Goal: Task Accomplishment & Management: Complete application form

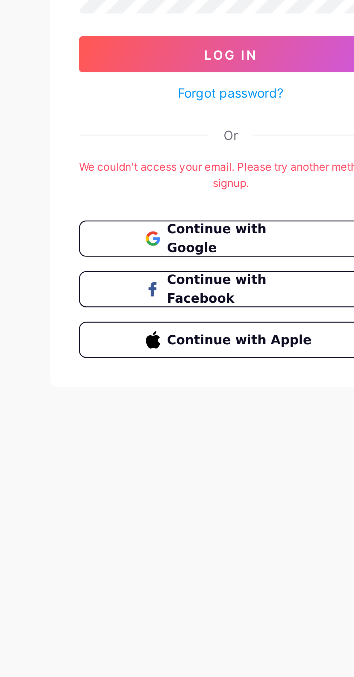
click at [197, 223] on span "Continue with Facebook" at bounding box center [182, 223] width 60 height 15
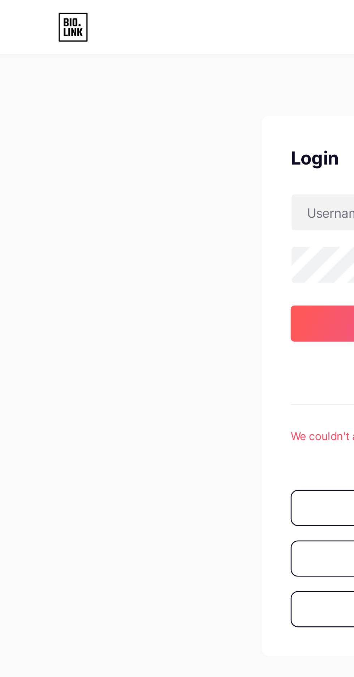
click at [104, 28] on div "Don't have an account? Sign up Login Log In Forgot password? Or We couldn't acc…" at bounding box center [177, 143] width 354 height 286
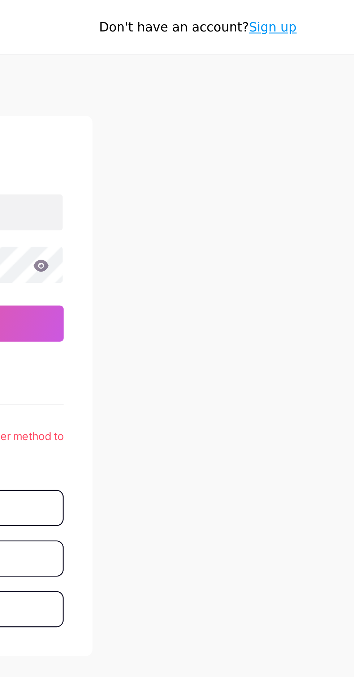
click at [329, 10] on link "Sign up" at bounding box center [321, 11] width 19 height 6
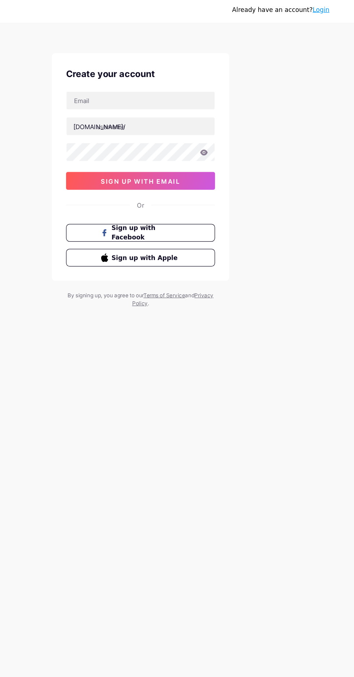
click at [330, 10] on link "Login" at bounding box center [324, 11] width 14 height 6
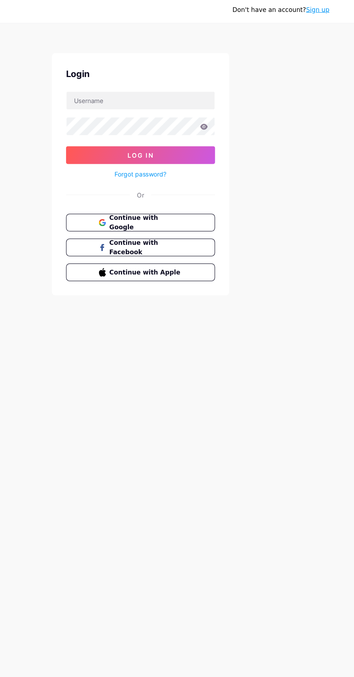
click at [330, 10] on link "Sign up" at bounding box center [321, 11] width 19 height 6
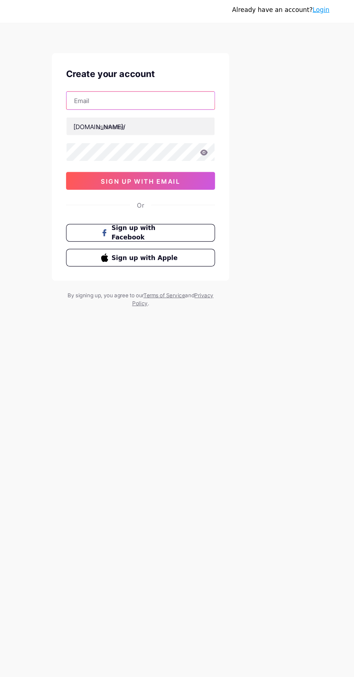
click at [208, 87] on input "text" at bounding box center [177, 85] width 121 height 14
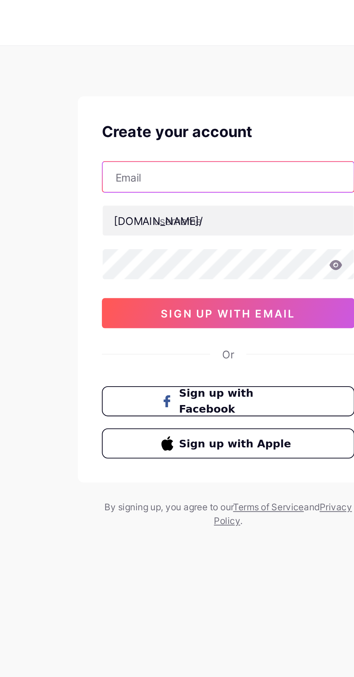
type input "thegauravgupta41@gmail.com"
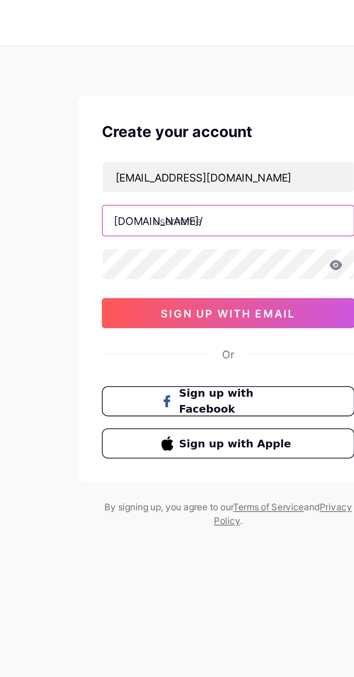
click at [190, 106] on input "text" at bounding box center [177, 106] width 121 height 14
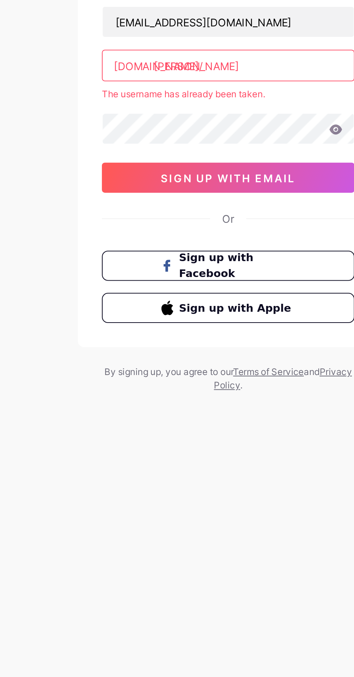
click at [187, 179] on div "Or" at bounding box center [176, 180] width 121 height 8
click at [210, 106] on input "thegauravgupta" at bounding box center [177, 106] width 121 height 14
type input "thegauravgupta_"
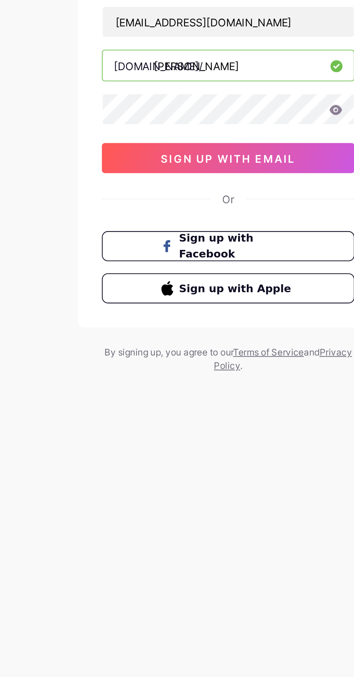
click at [228, 125] on icon at bounding box center [229, 127] width 6 height 5
click at [228, 127] on icon at bounding box center [229, 127] width 7 height 5
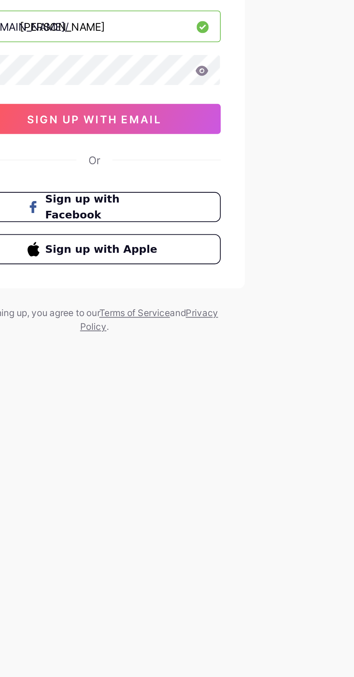
click at [224, 148] on button "sign up with email" at bounding box center [176, 150] width 121 height 14
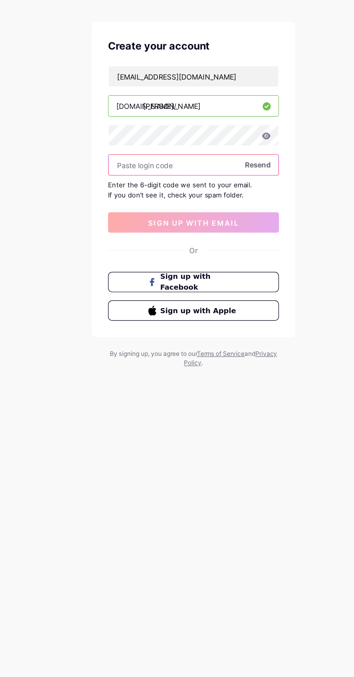
click at [192, 145] on input "text" at bounding box center [177, 148] width 121 height 14
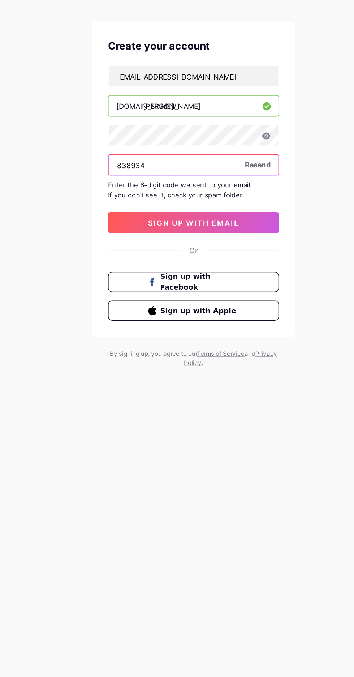
type input "838934"
click at [219, 192] on button "sign up with email" at bounding box center [176, 188] width 121 height 14
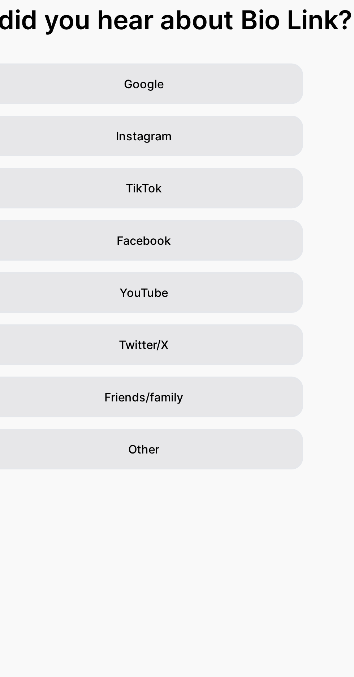
click at [240, 192] on div "YouTube" at bounding box center [177, 194] width 159 height 20
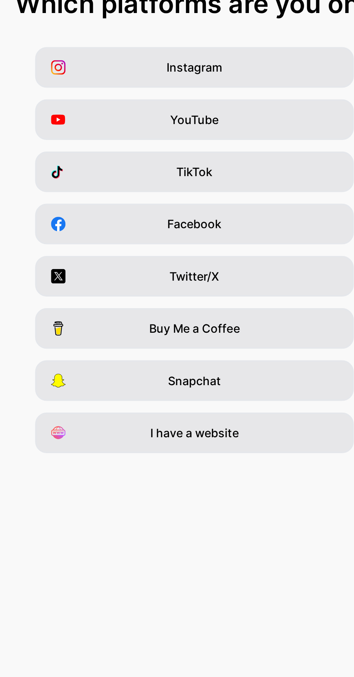
click at [224, 93] on div "Instagram" at bounding box center [177, 90] width 159 height 20
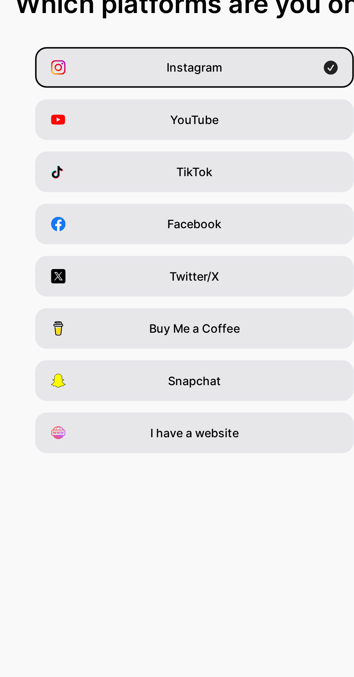
click at [226, 115] on div "YouTube" at bounding box center [177, 116] width 159 height 20
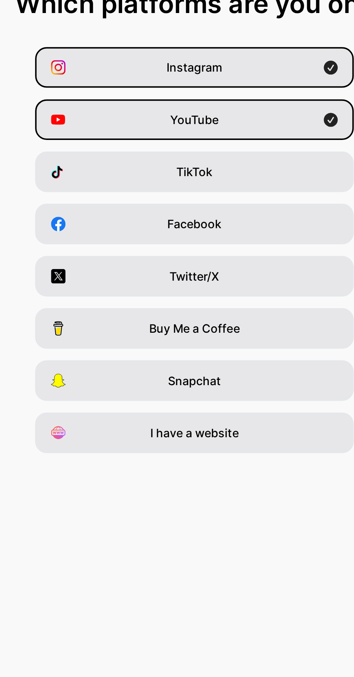
click at [238, 95] on div "Instagram" at bounding box center [177, 90] width 159 height 20
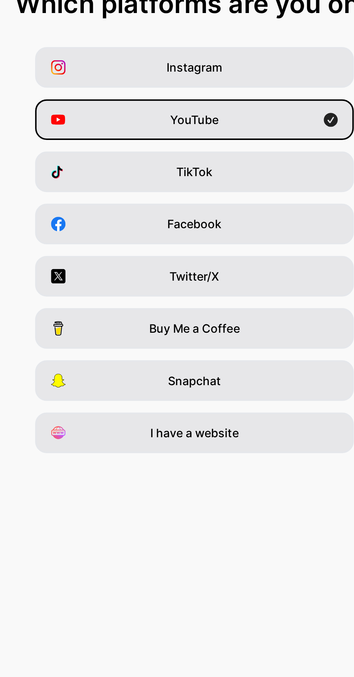
click at [211, 166] on div "Facebook" at bounding box center [177, 168] width 159 height 20
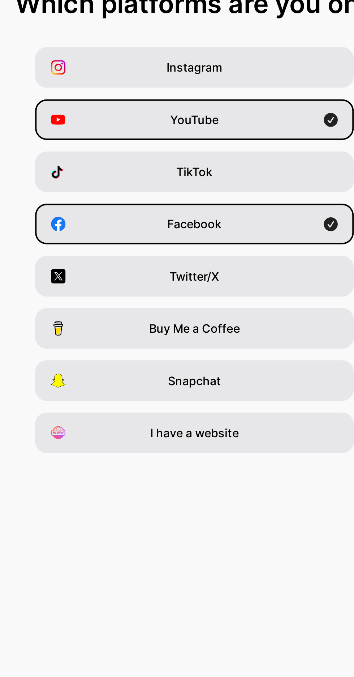
click at [227, 95] on div "Instagram" at bounding box center [177, 90] width 159 height 20
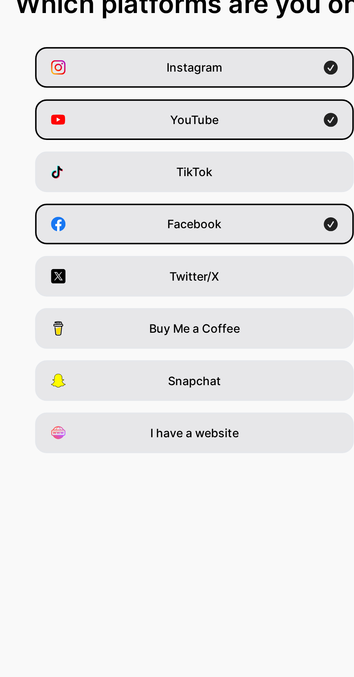
click at [226, 194] on div "Twitter/X" at bounding box center [177, 194] width 159 height 20
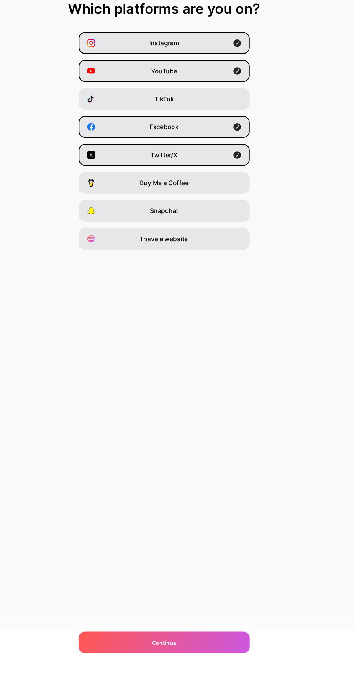
click at [247, 658] on div "Continue" at bounding box center [177, 648] width 159 height 20
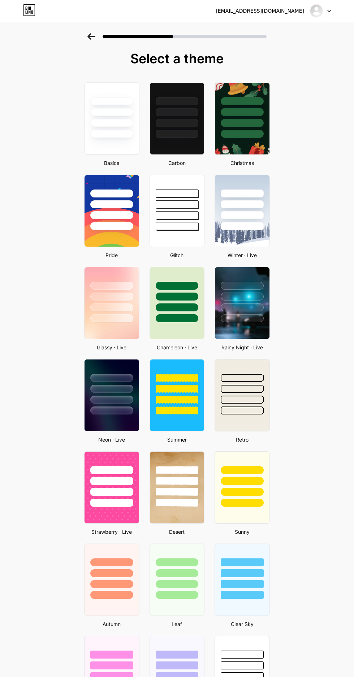
click at [253, 496] on div at bounding box center [242, 479] width 55 height 55
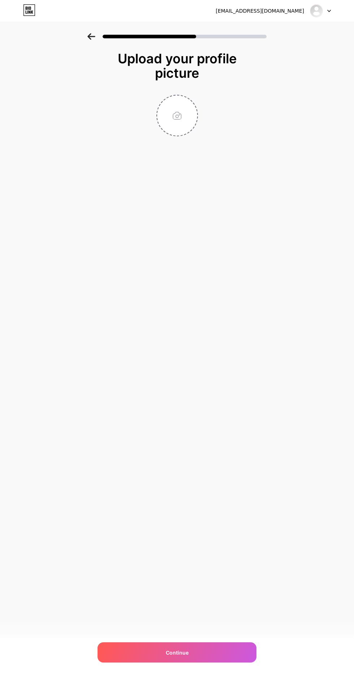
click at [181, 101] on input "file" at bounding box center [177, 115] width 40 height 40
type input "C:\fakepath\IMG-20250324-WA0000.jpg"
click at [248, 662] on div "Continue" at bounding box center [177, 652] width 159 height 20
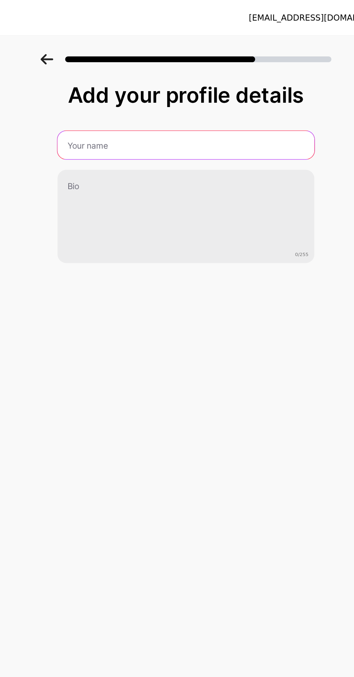
click at [221, 87] on input "text" at bounding box center [177, 89] width 158 height 17
type input "Gaurav Gupta"
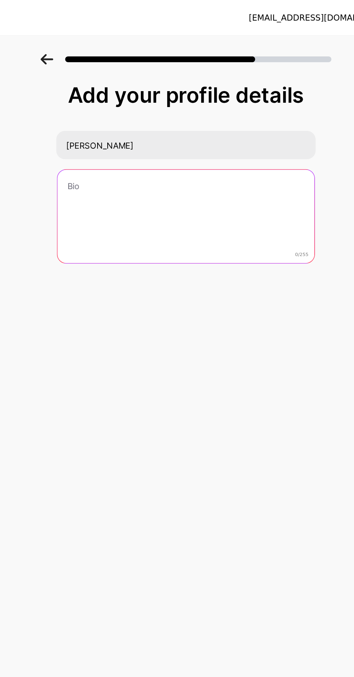
click at [205, 126] on textarea at bounding box center [177, 133] width 158 height 58
type textarea "S"
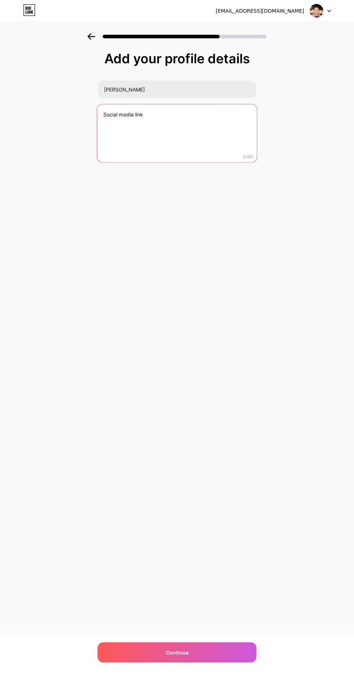
scroll to position [47, 0]
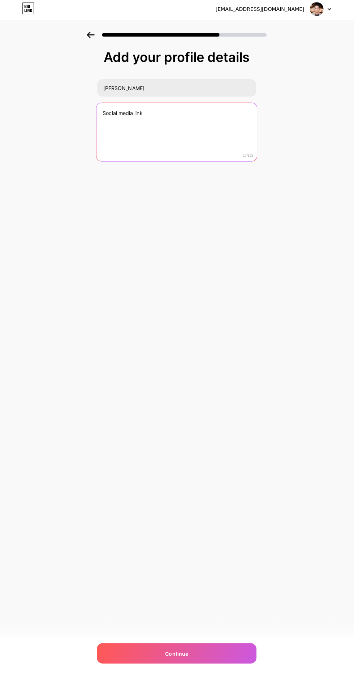
click at [222, 104] on textarea "Social media link" at bounding box center [177, 133] width 160 height 59
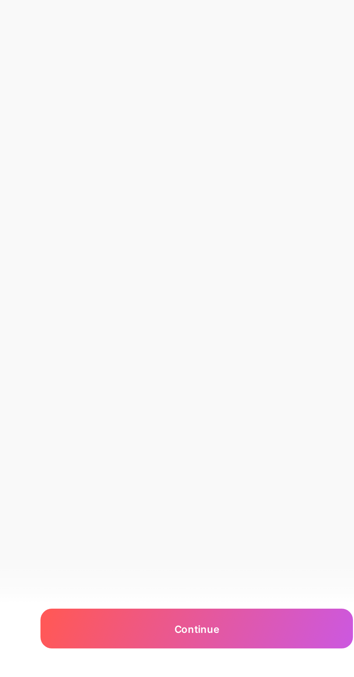
scroll to position [55, 0]
type textarea "Social Media"
click at [217, 649] on div "Continue" at bounding box center [177, 652] width 159 height 20
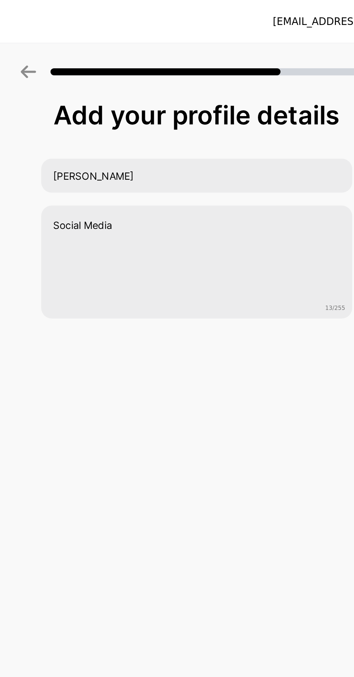
scroll to position [5, 0]
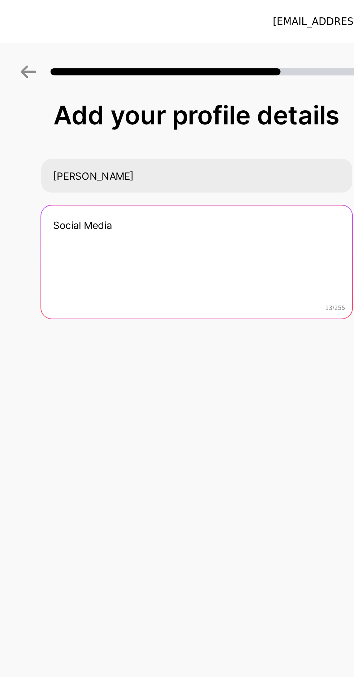
click at [205, 113] on textarea "Social Media" at bounding box center [177, 133] width 158 height 58
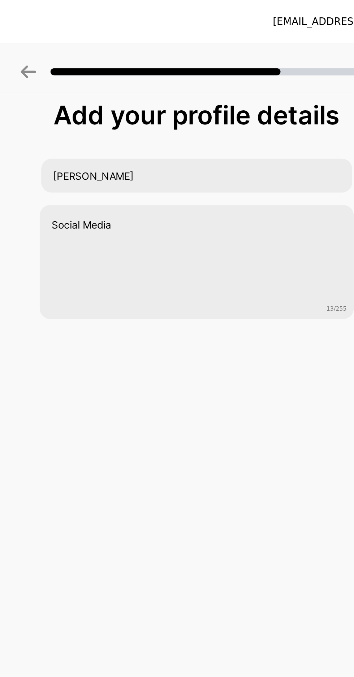
scroll to position [0, 0]
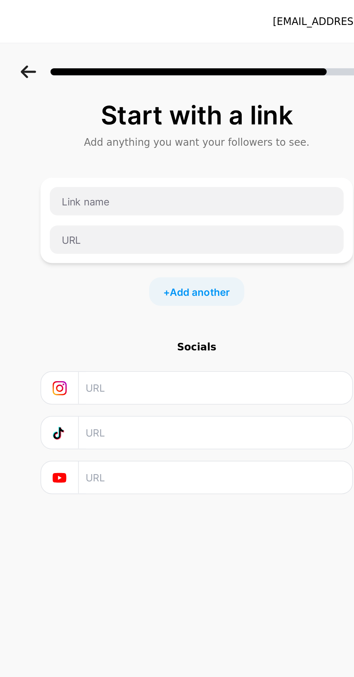
click at [183, 177] on div "Socials" at bounding box center [177, 176] width 159 height 7
click at [210, 171] on div "Start with a link Add anything you want your followers to see. + Add another So…" at bounding box center [177, 151] width 159 height 200
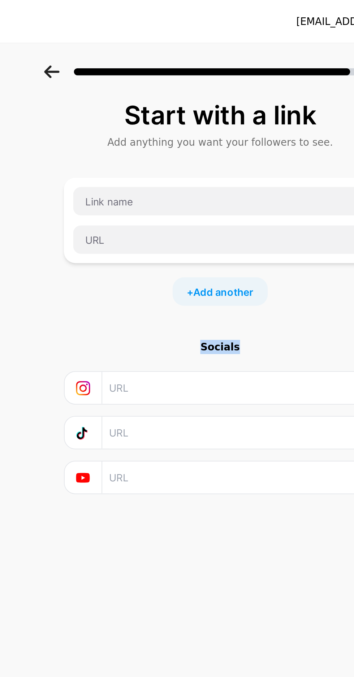
click at [140, 178] on div "Socials" at bounding box center [177, 176] width 159 height 7
click at [186, 150] on span "Add another" at bounding box center [178, 149] width 31 height 8
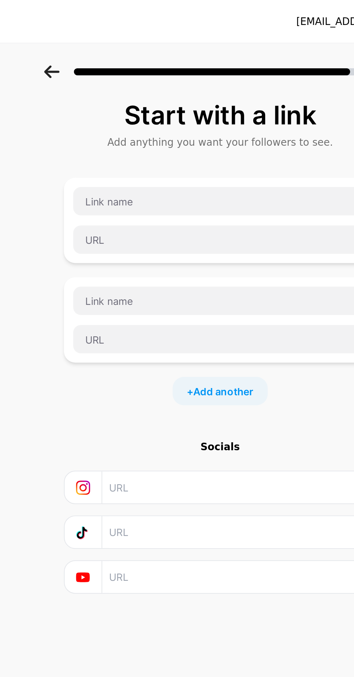
click at [186, 199] on span "Add another" at bounding box center [178, 199] width 31 height 8
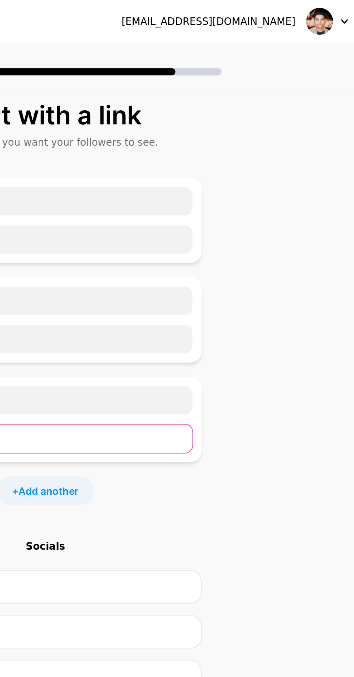
click at [236, 221] on input "text" at bounding box center [177, 223] width 150 height 14
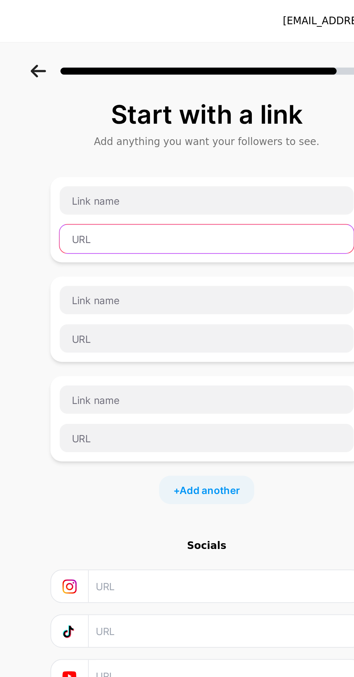
click at [185, 116] on input "text" at bounding box center [177, 122] width 150 height 14
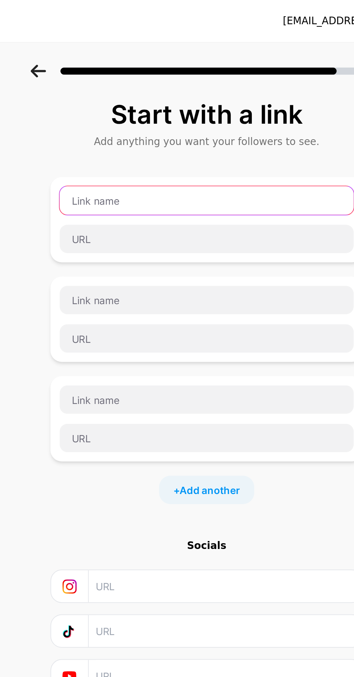
click at [190, 103] on input "text" at bounding box center [177, 102] width 150 height 14
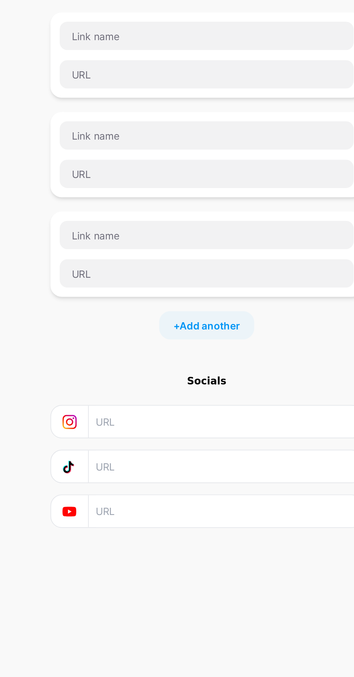
click at [192, 342] on input "text" at bounding box center [186, 344] width 131 height 16
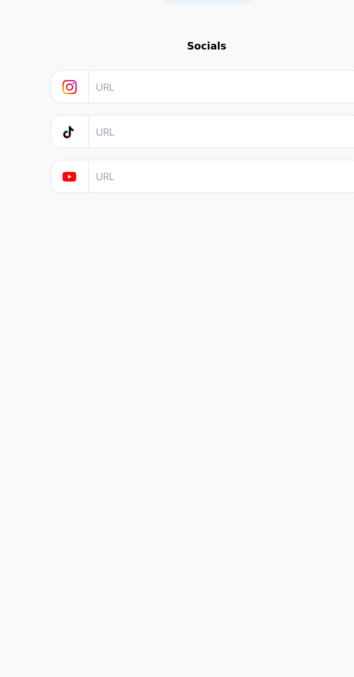
click at [206, 346] on input "text" at bounding box center [186, 344] width 131 height 16
type input "https://www.instagram.com/thegauravgupta?igsh=MWNmYnM2cnFnbzY4dw=="
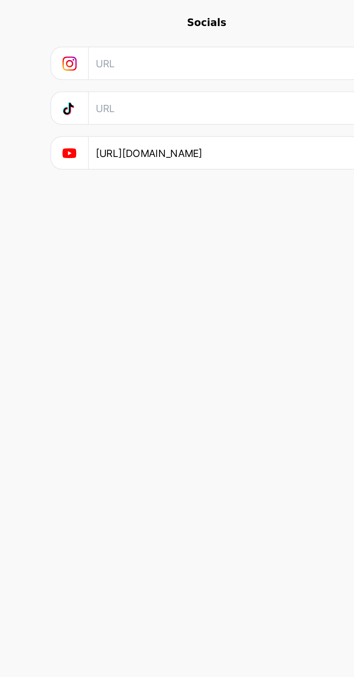
click at [172, 337] on input "https://www.instagram.com/thegauravgupta?igsh=MWNmYnM2cnFnbzY4dw==" at bounding box center [186, 344] width 131 height 16
click at [165, 345] on input "https://www.instagram.com/thegauravgupta?igsh=MWNmYnM2cnFnbzY4dw==" at bounding box center [186, 344] width 131 height 16
click at [204, 376] on div "Start with a link Add anything you want your followers to see. + Add another So…" at bounding box center [177, 219] width 159 height 337
click at [185, 300] on input "text" at bounding box center [186, 298] width 131 height 16
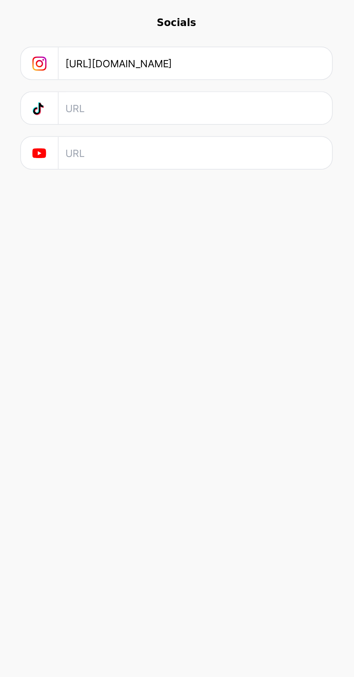
type input "https://www.instagram.com/thegauravgupta"
click at [218, 343] on input "text" at bounding box center [186, 344] width 131 height 16
click at [222, 345] on input "text" at bounding box center [186, 344] width 131 height 16
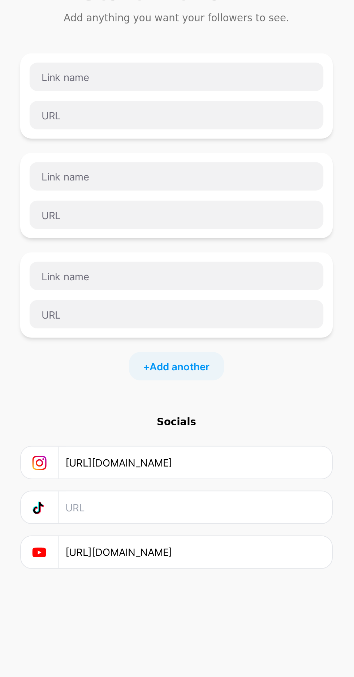
type input "https://youtube.com/@thegauravgupta"
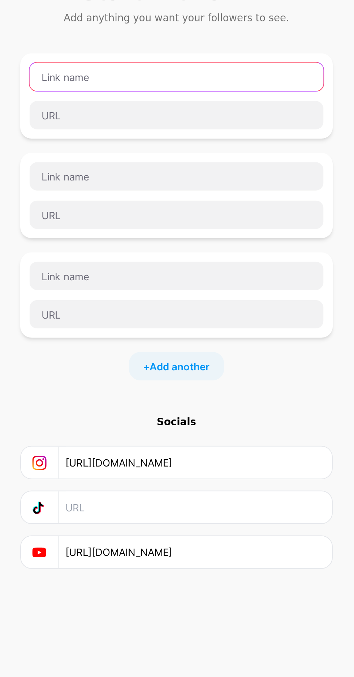
click at [226, 109] on input "text" at bounding box center [177, 102] width 150 height 14
type input "Facebook"
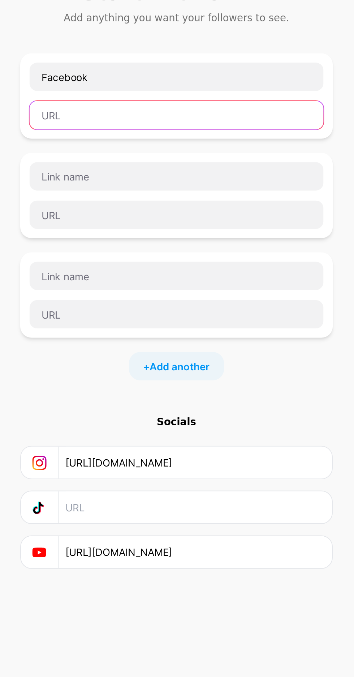
click at [225, 125] on input "text" at bounding box center [177, 122] width 150 height 14
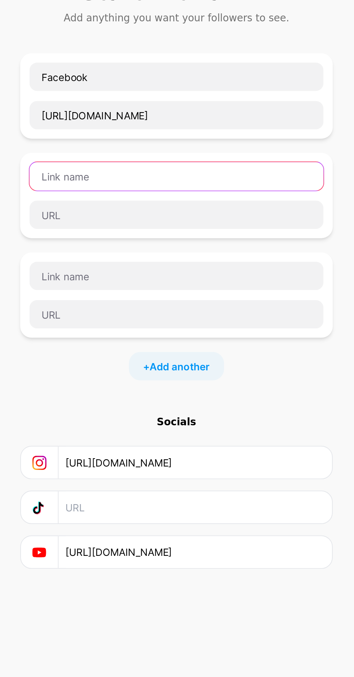
click at [234, 154] on input "text" at bounding box center [177, 153] width 150 height 14
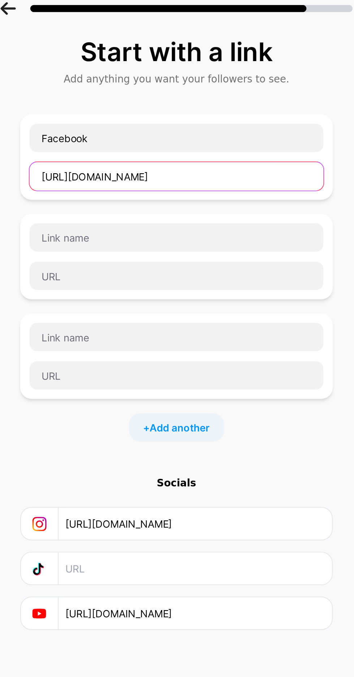
click at [237, 122] on input "https://www.facebook.com/share/17C7x5u8aM/" at bounding box center [177, 122] width 150 height 14
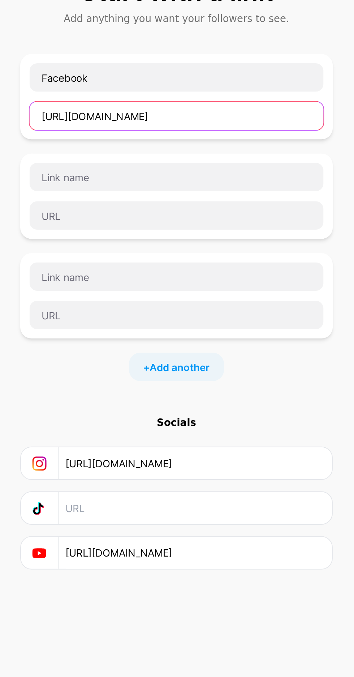
type input "https://www.facebook.com/thegauravgupta1"
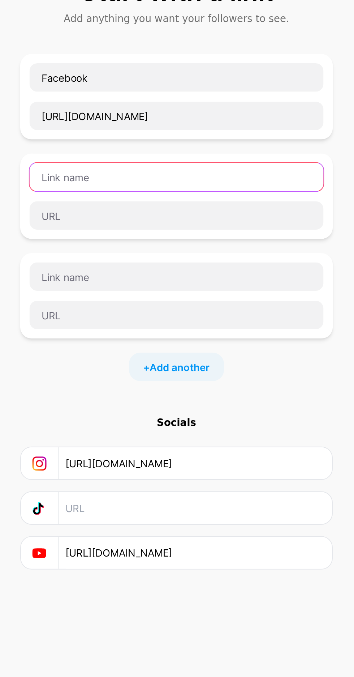
click at [237, 155] on input "text" at bounding box center [177, 153] width 150 height 14
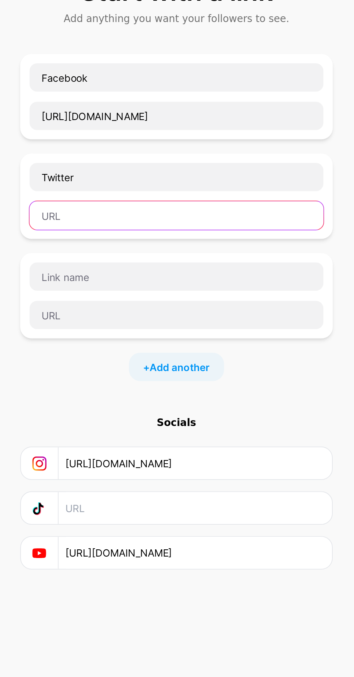
click at [209, 174] on input "text" at bounding box center [177, 172] width 150 height 14
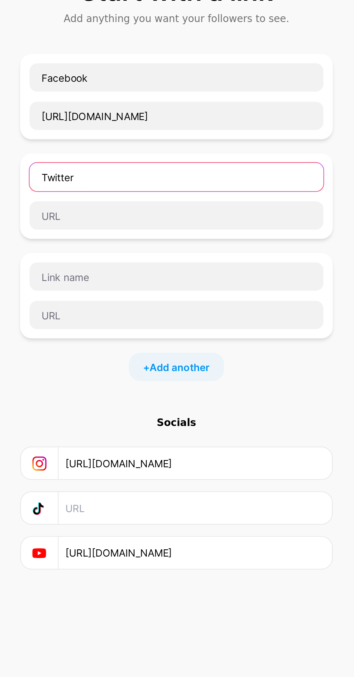
click at [117, 155] on input "Twitter" at bounding box center [177, 153] width 150 height 14
click at [110, 151] on input "Twitter" at bounding box center [177, 153] width 150 height 14
click at [187, 154] on input "(Twitter" at bounding box center [177, 153] width 150 height 14
click at [117, 151] on input "(Twitter)" at bounding box center [177, 153] width 150 height 14
type input "X (Twitter)"
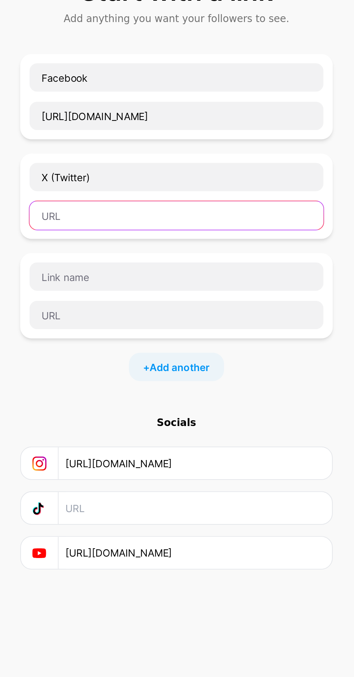
click at [217, 173] on input "text" at bounding box center [177, 172] width 150 height 14
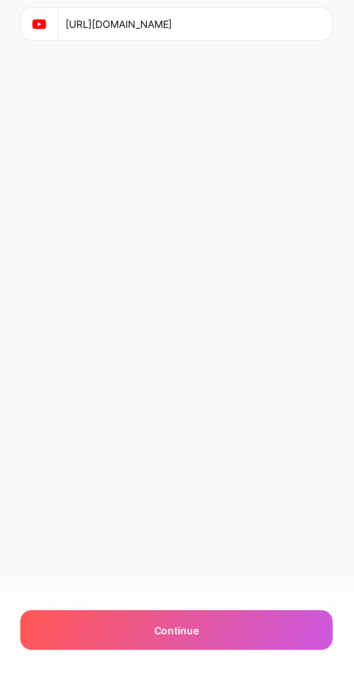
scroll to position [55, 0]
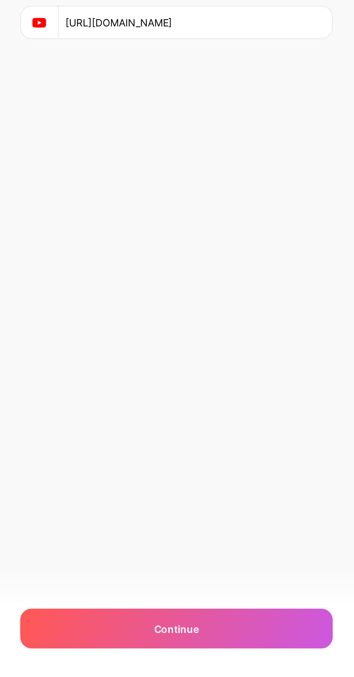
type input "https://x.com/thegauravgupta0"
click at [231, 658] on div "Continue" at bounding box center [177, 652] width 159 height 20
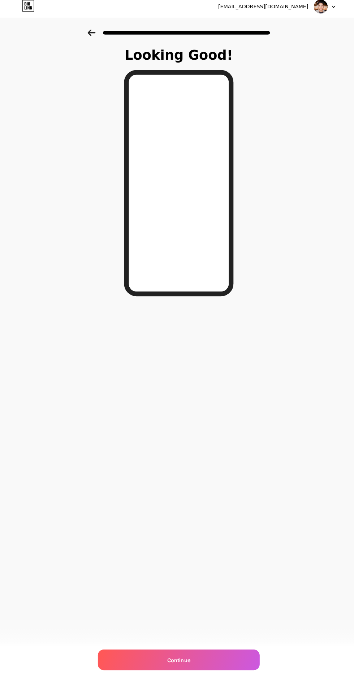
scroll to position [0, 0]
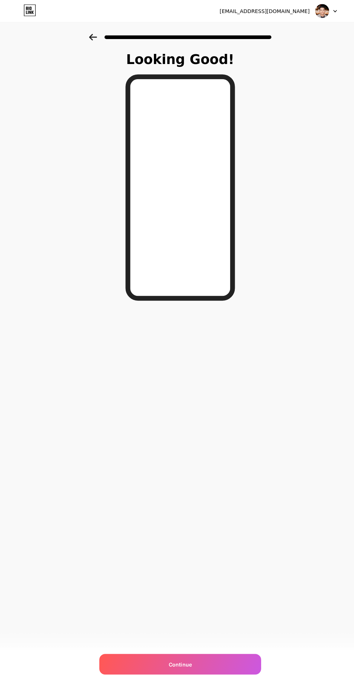
click at [91, 38] on icon at bounding box center [91, 36] width 8 height 7
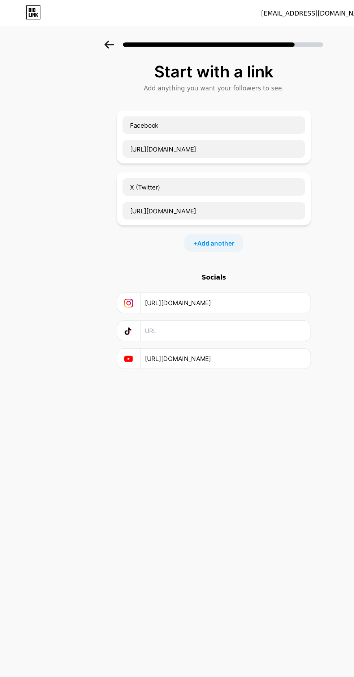
click at [91, 37] on icon at bounding box center [91, 36] width 8 height 7
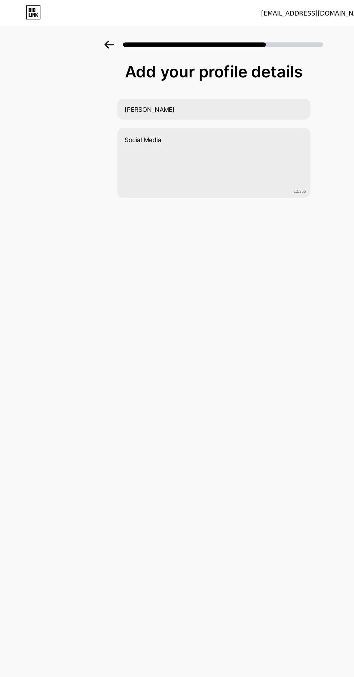
click at [90, 36] on icon at bounding box center [91, 36] width 8 height 7
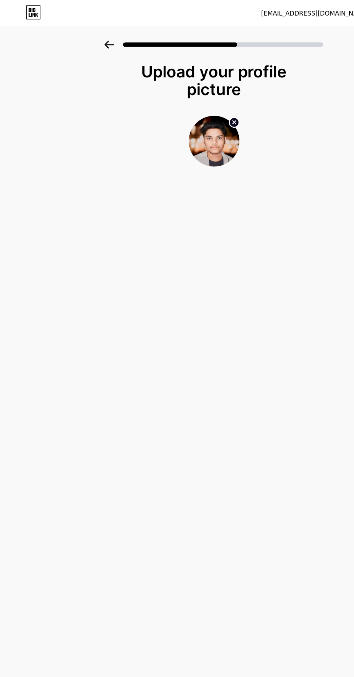
click at [91, 37] on icon at bounding box center [91, 36] width 8 height 7
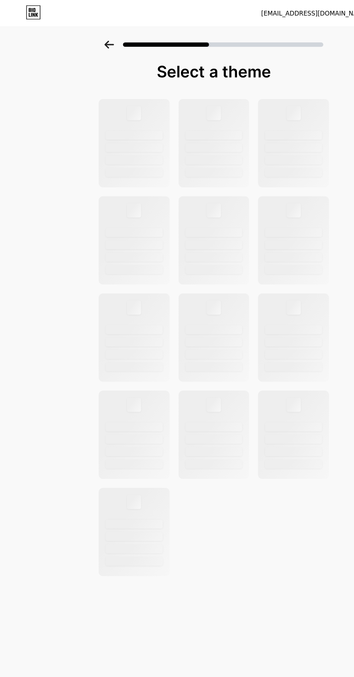
click at [90, 37] on icon at bounding box center [91, 36] width 8 height 7
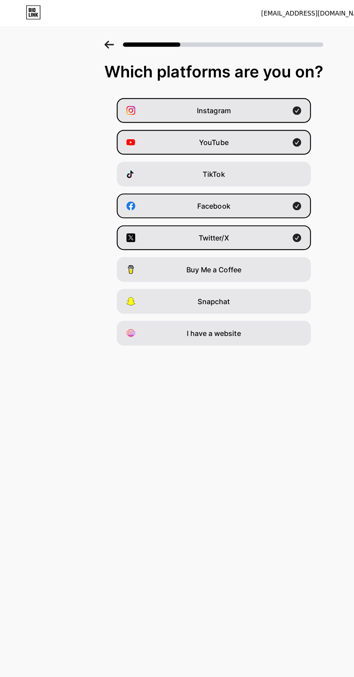
click at [90, 33] on icon at bounding box center [91, 36] width 8 height 7
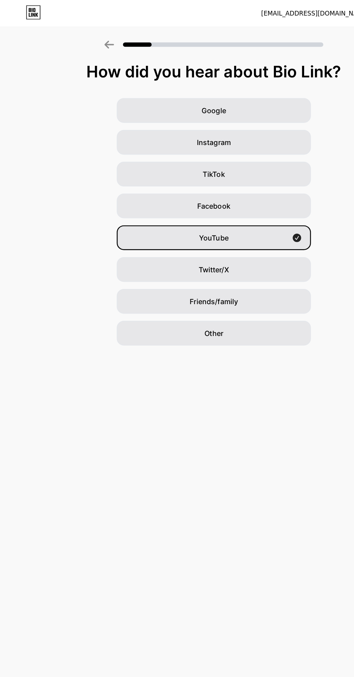
click at [89, 34] on icon at bounding box center [91, 36] width 8 height 7
click at [90, 37] on icon at bounding box center [91, 36] width 8 height 7
click at [95, 35] on icon at bounding box center [91, 36] width 8 height 7
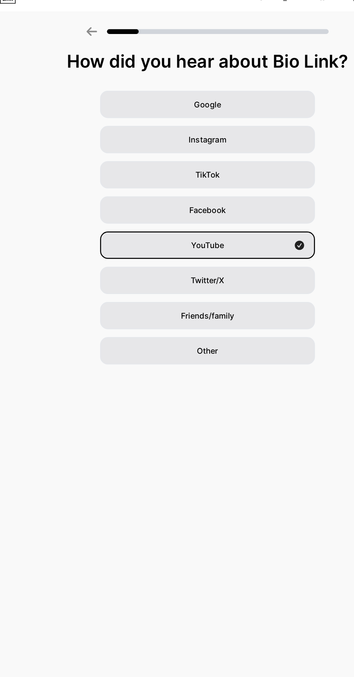
click at [234, 278] on div "Other" at bounding box center [177, 272] width 159 height 20
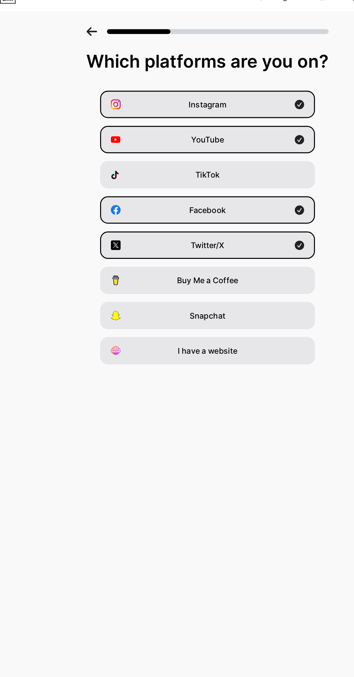
click at [95, 35] on icon at bounding box center [91, 36] width 8 height 7
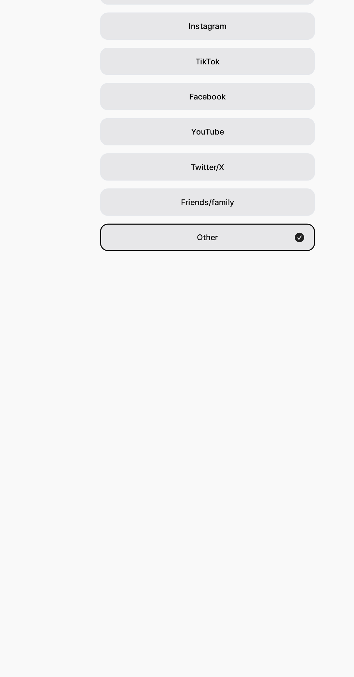
click at [218, 273] on div "Other" at bounding box center [177, 272] width 159 height 20
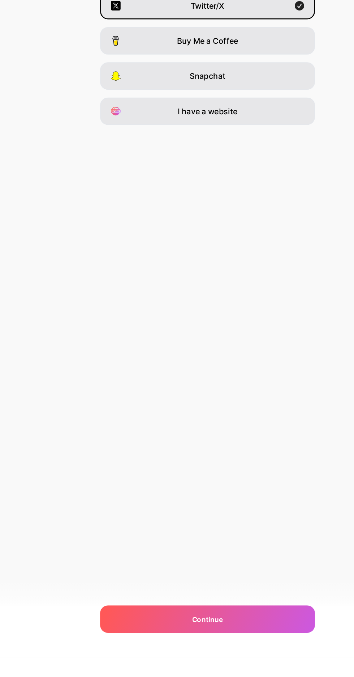
click at [221, 658] on div "Continue" at bounding box center [177, 648] width 159 height 20
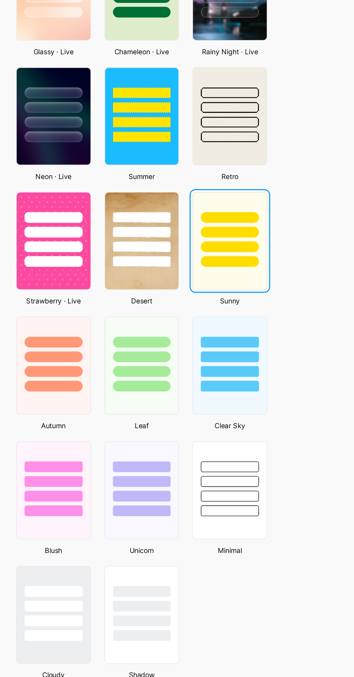
scroll to position [161, 0]
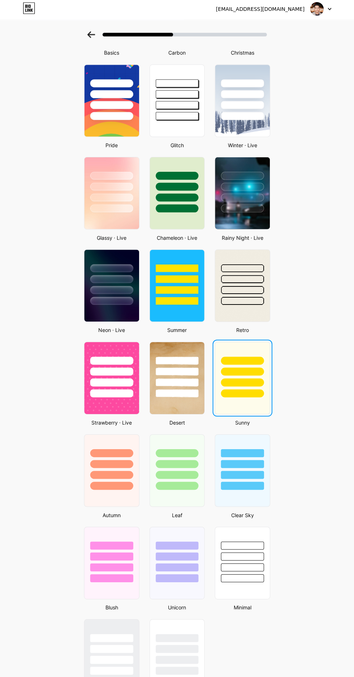
click at [263, 394] on div at bounding box center [242, 394] width 43 height 8
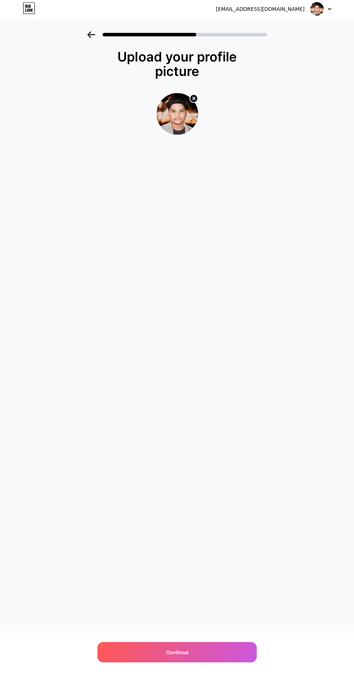
click at [245, 662] on div "Continue" at bounding box center [177, 652] width 159 height 20
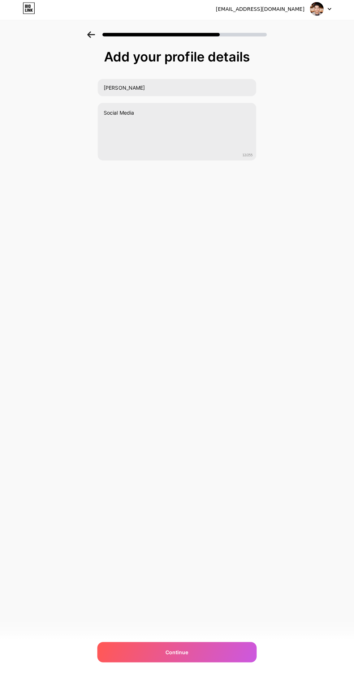
click at [226, 662] on div "Continue" at bounding box center [177, 652] width 159 height 20
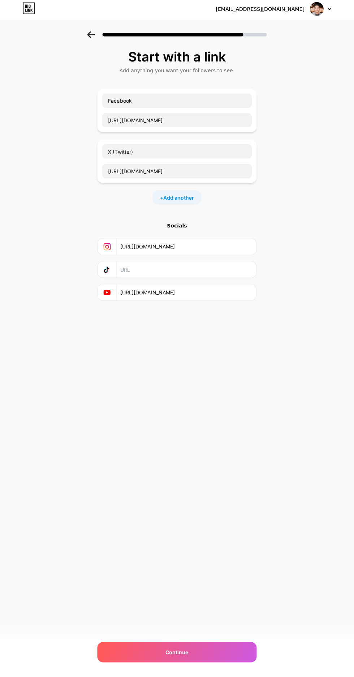
click at [223, 662] on div "Continue" at bounding box center [177, 652] width 159 height 20
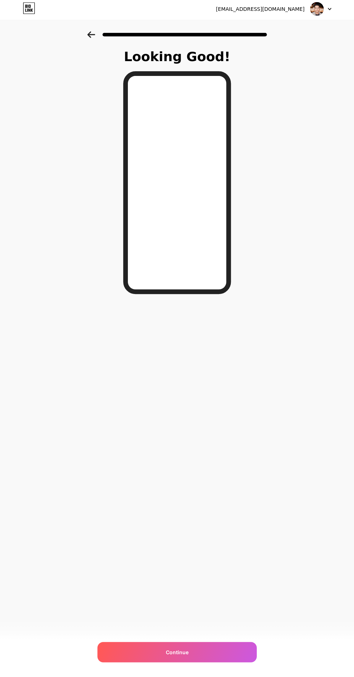
scroll to position [0, 0]
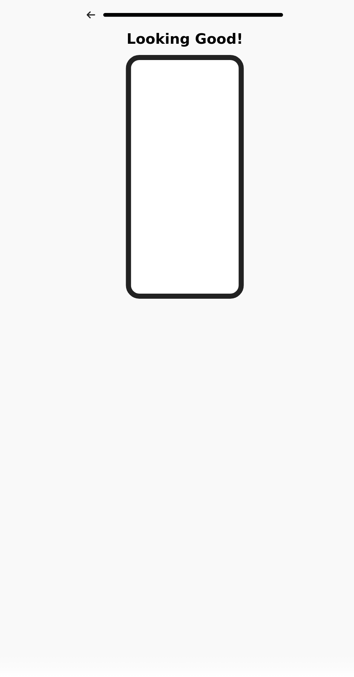
click at [92, 37] on icon at bounding box center [91, 36] width 8 height 7
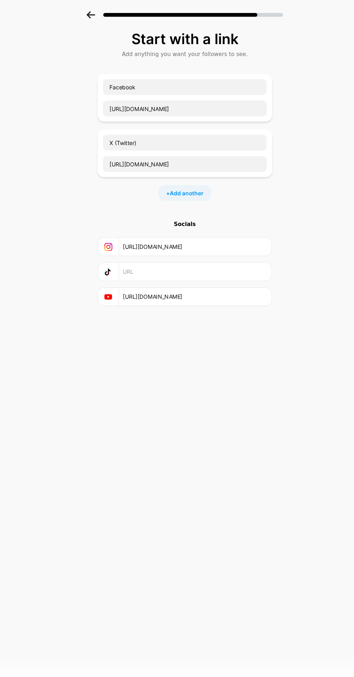
click at [189, 226] on div "Socials" at bounding box center [177, 226] width 159 height 7
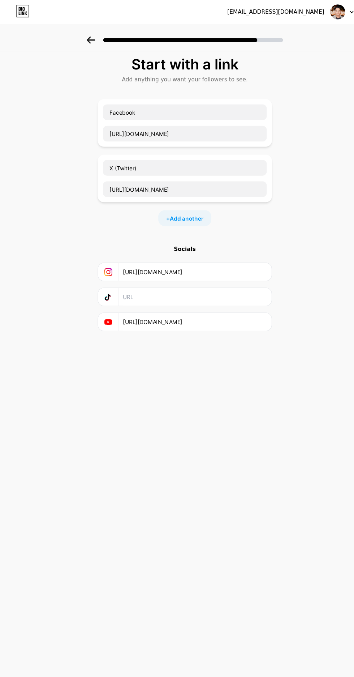
click at [90, 34] on icon at bounding box center [91, 36] width 8 height 7
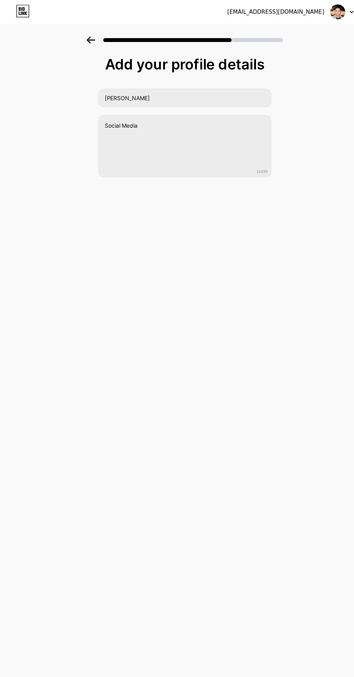
click at [91, 39] on icon at bounding box center [91, 36] width 8 height 7
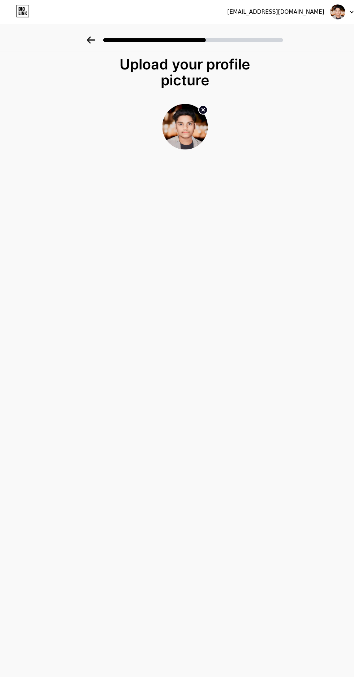
click at [90, 39] on icon at bounding box center [91, 36] width 8 height 7
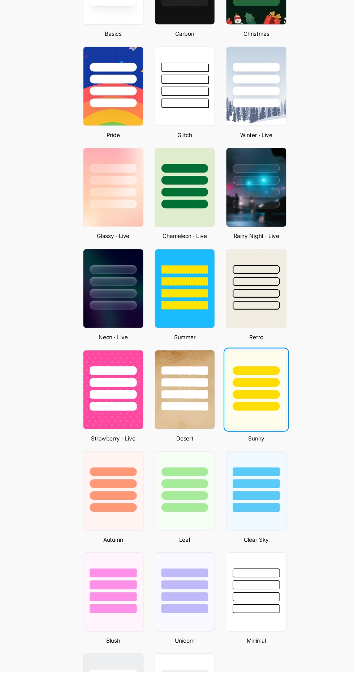
scroll to position [69, 0]
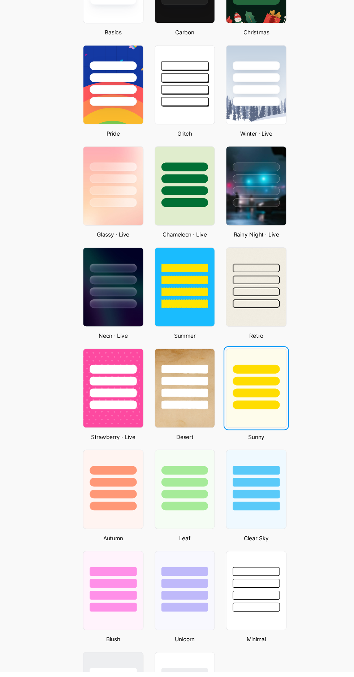
click at [126, 501] on div at bounding box center [111, 504] width 43 height 8
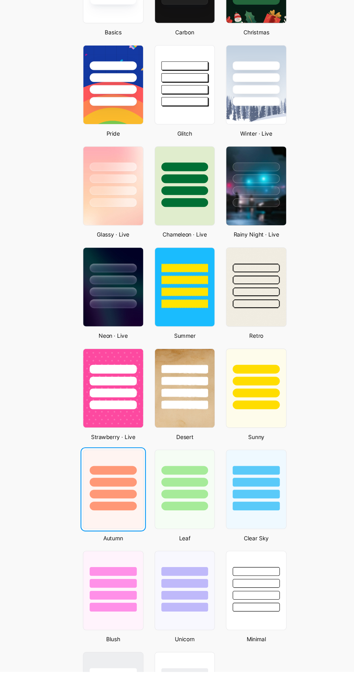
scroll to position [0, 0]
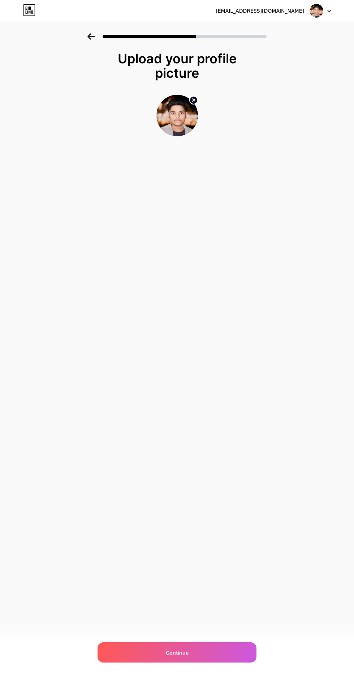
click at [227, 662] on div "Continue" at bounding box center [177, 652] width 159 height 20
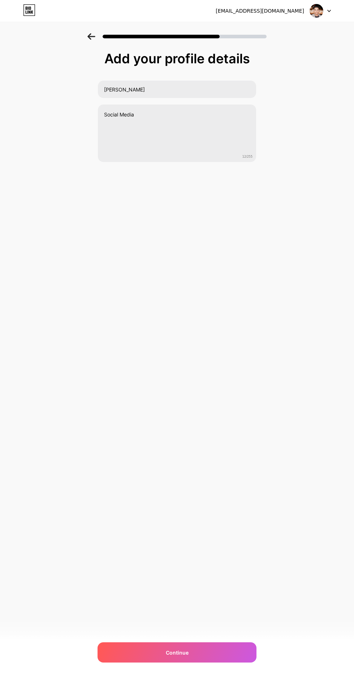
click at [241, 662] on div "Continue" at bounding box center [177, 652] width 159 height 20
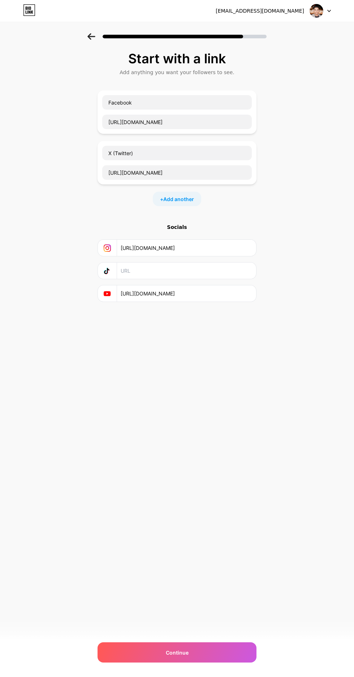
click at [241, 662] on div "Continue" at bounding box center [177, 652] width 159 height 20
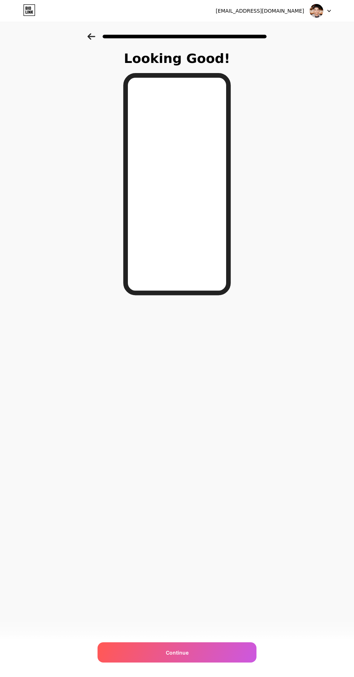
click at [322, 17] on span at bounding box center [317, 11] width 14 height 14
click at [316, 198] on div "Looking Good! Continue" at bounding box center [177, 183] width 354 height 301
click at [245, 662] on div "Continue" at bounding box center [177, 652] width 159 height 20
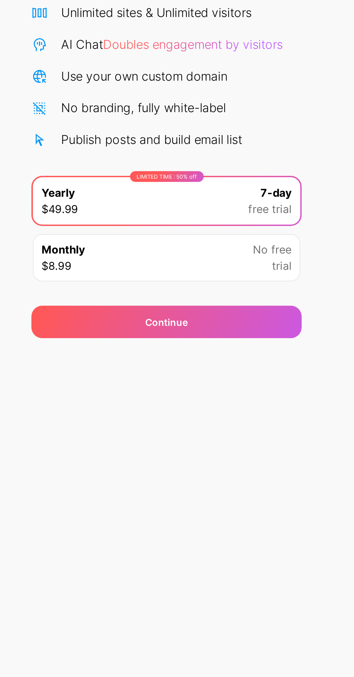
click at [241, 250] on div "Continue" at bounding box center [177, 253] width 145 height 17
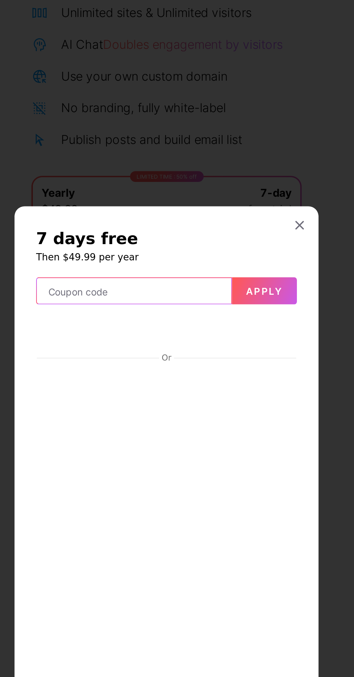
click at [202, 244] on input "text" at bounding box center [160, 237] width 104 height 14
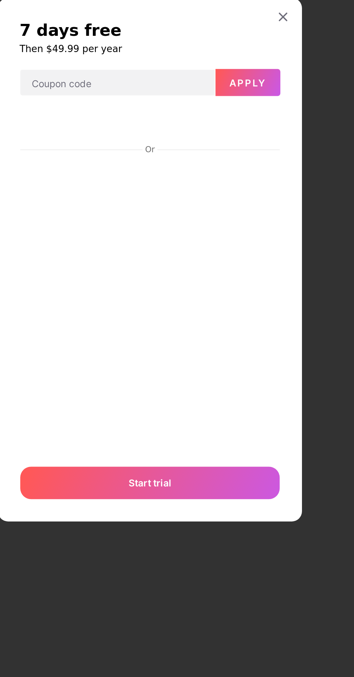
click at [248, 211] on icon at bounding box center [249, 209] width 4 height 4
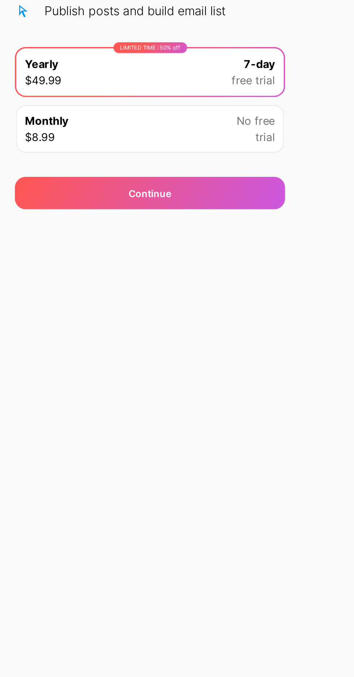
click at [238, 254] on div "Continue" at bounding box center [177, 253] width 145 height 17
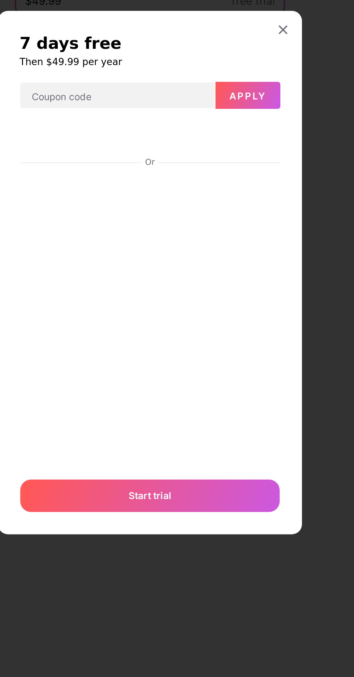
click at [253, 215] on div at bounding box center [248, 208] width 13 height 13
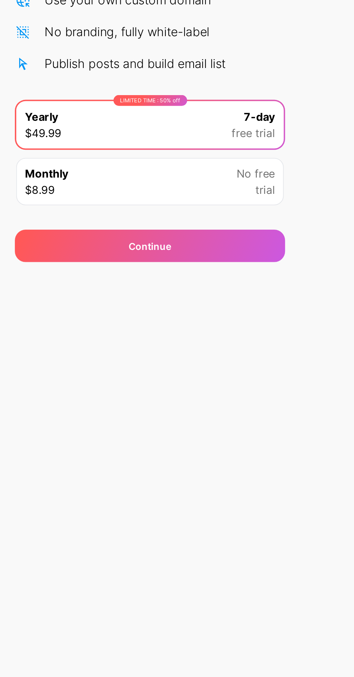
click at [244, 218] on span "No free" at bounding box center [233, 214] width 21 height 9
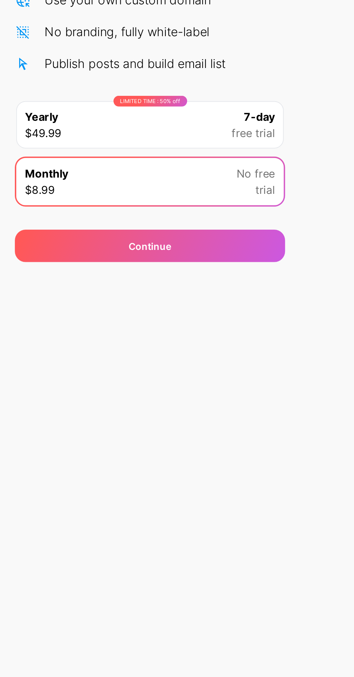
click at [243, 191] on span "free trial" at bounding box center [232, 193] width 23 height 9
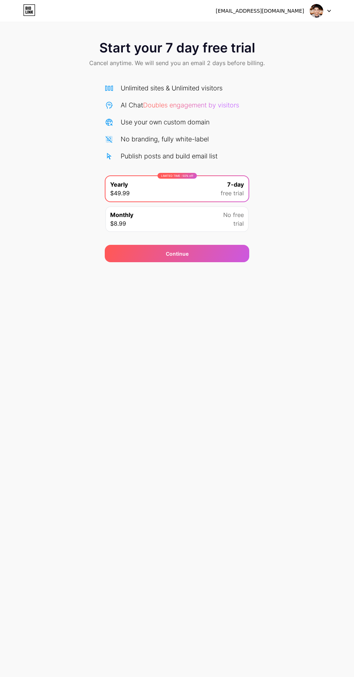
click at [329, 11] on icon at bounding box center [330, 11] width 4 height 3
click at [279, 30] on li "Logout" at bounding box center [286, 30] width 90 height 20
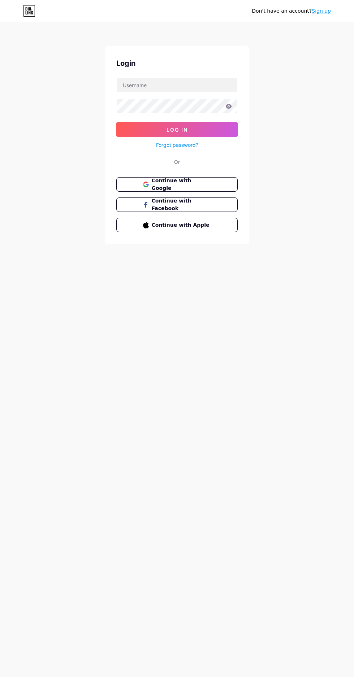
click at [297, 21] on div "Don't have an account? Sign up" at bounding box center [177, 11] width 354 height 22
